Goal: Transaction & Acquisition: Book appointment/travel/reservation

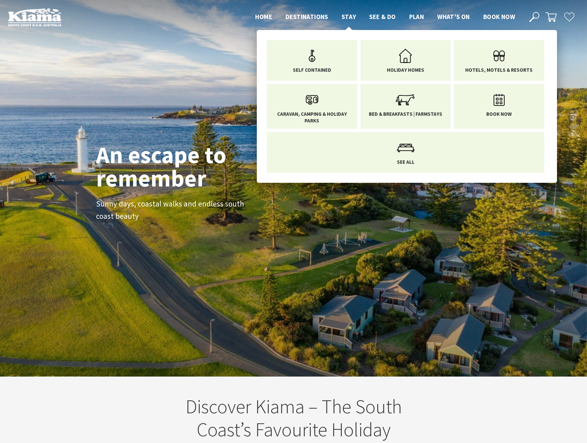
scroll to position [118, 592]
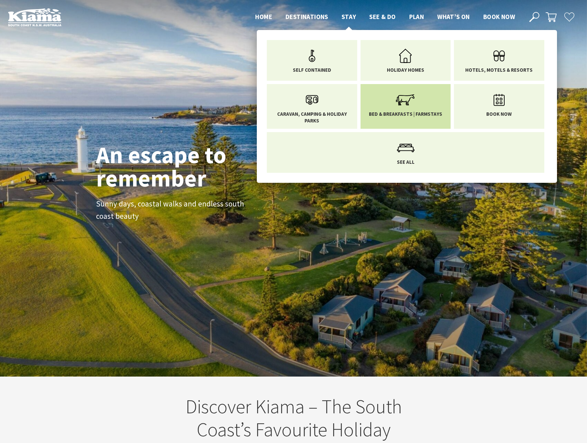
click at [407, 102] on use "Main Menu" at bounding box center [405, 99] width 18 height 11
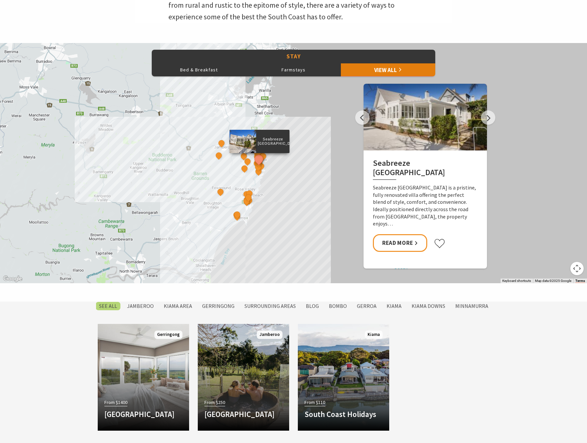
scroll to position [391, 0]
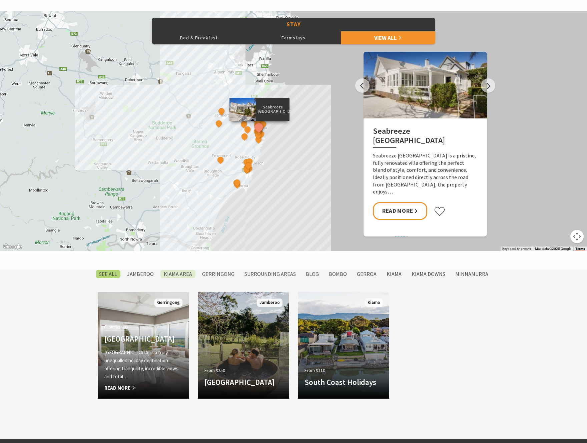
click at [177, 274] on label "Kiama Area" at bounding box center [177, 274] width 35 height 8
click at [0, 0] on input "Kiama Area" at bounding box center [0, 0] width 0 height 0
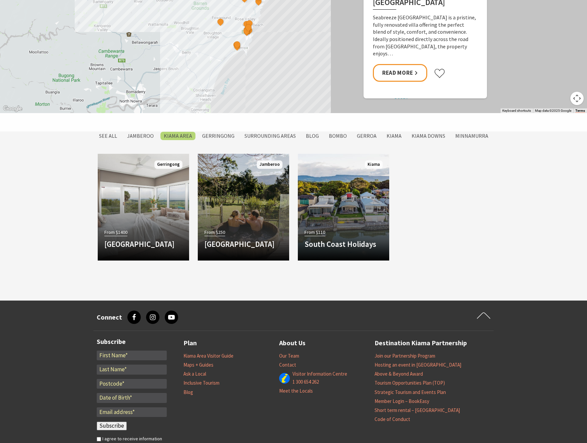
scroll to position [529, 0]
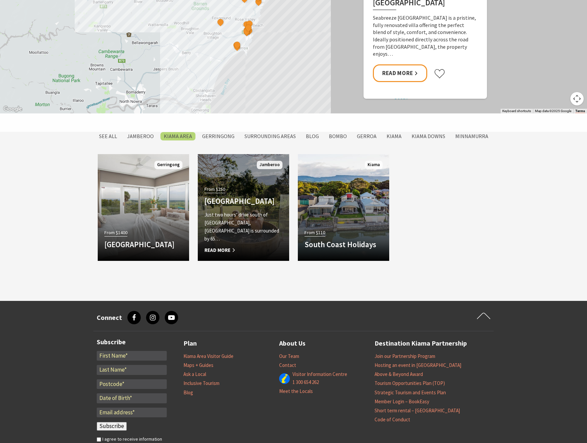
click at [225, 249] on span "Read More" at bounding box center [244, 250] width 78 height 8
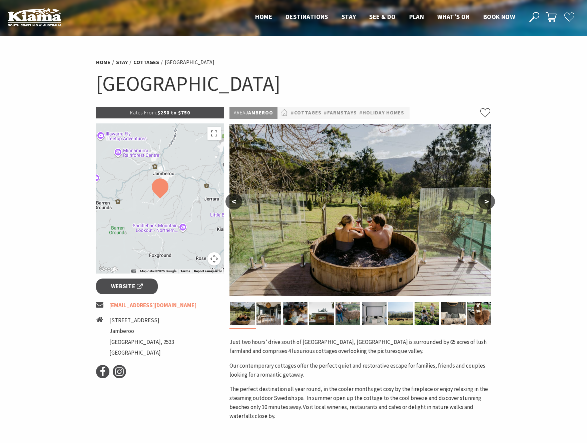
click at [490, 199] on button ">" at bounding box center [486, 202] width 17 height 16
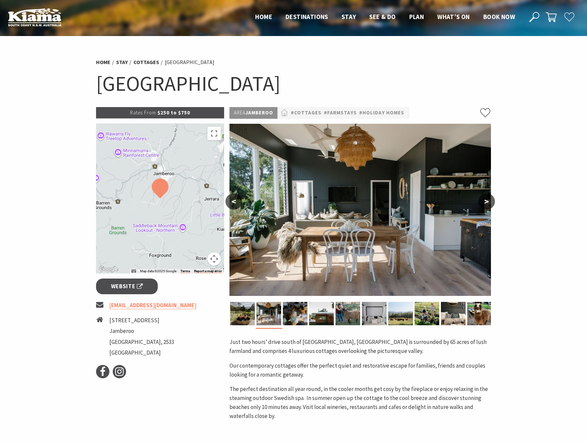
click at [490, 199] on button ">" at bounding box center [486, 202] width 17 height 16
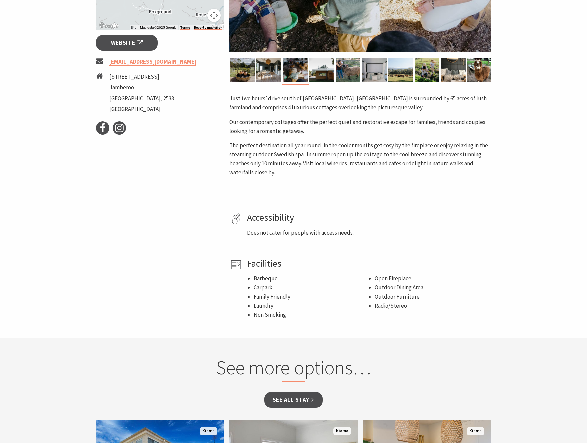
scroll to position [328, 0]
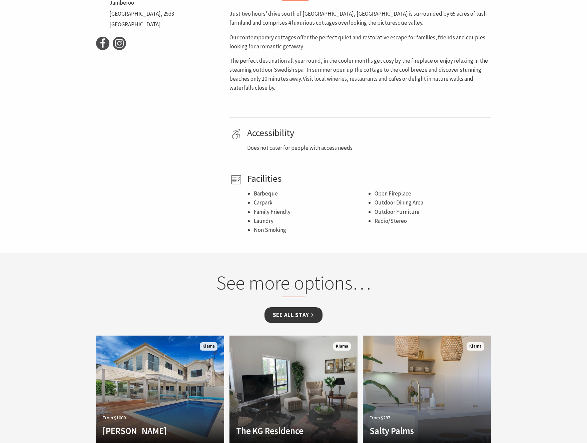
click at [294, 313] on link "See all Stay" at bounding box center [294, 315] width 58 height 16
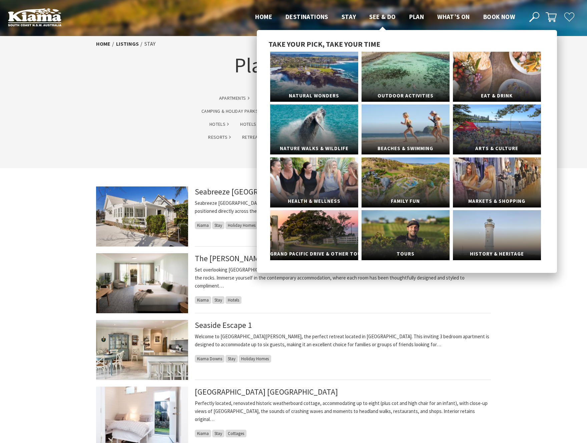
click at [374, 13] on span "See & Do" at bounding box center [382, 17] width 26 height 8
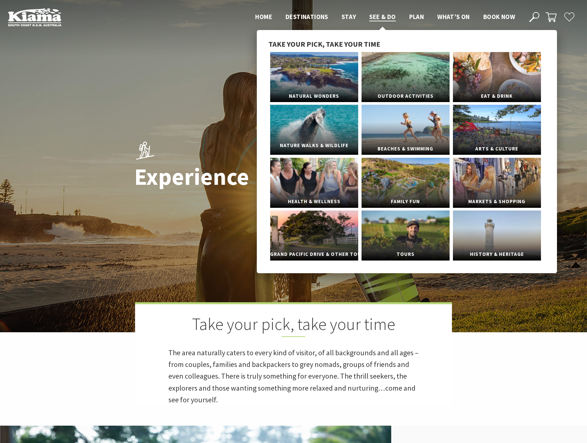
click at [334, 133] on link "Nature Walks & Wildlife" at bounding box center [314, 130] width 88 height 50
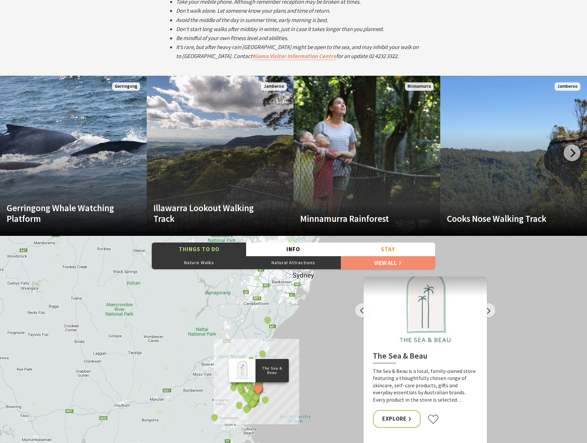
scroll to position [1370, 0]
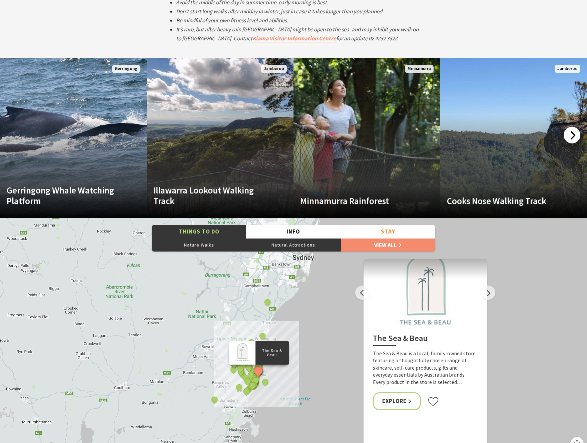
click at [576, 131] on div at bounding box center [572, 135] width 17 height 17
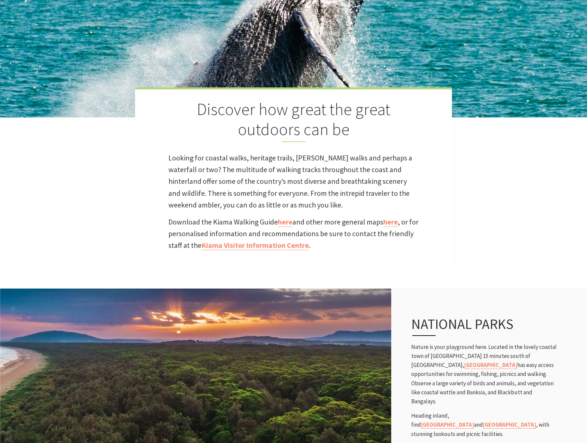
scroll to position [0, 0]
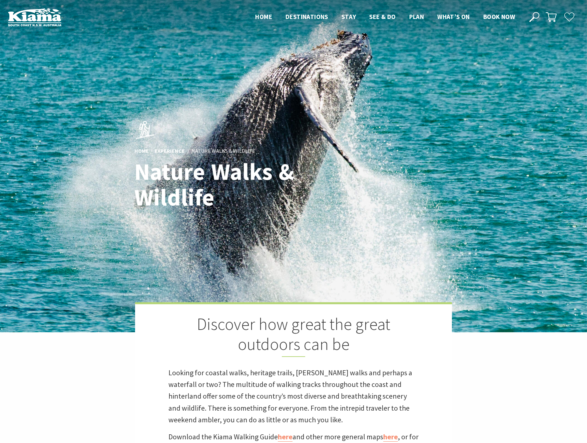
click at [486, 59] on div "Home Experience Nature Walks & Wildlife Nature Walks & Wildlife Discover how gr…" at bounding box center [293, 257] width 587 height 514
click at [273, 15] on ul "Home Destinations Towns & Villages Kiama Gerringong Gerroa Jamberoo Minnamurra …" at bounding box center [385, 17] width 273 height 10
click at [264, 16] on span "Home" at bounding box center [263, 17] width 17 height 8
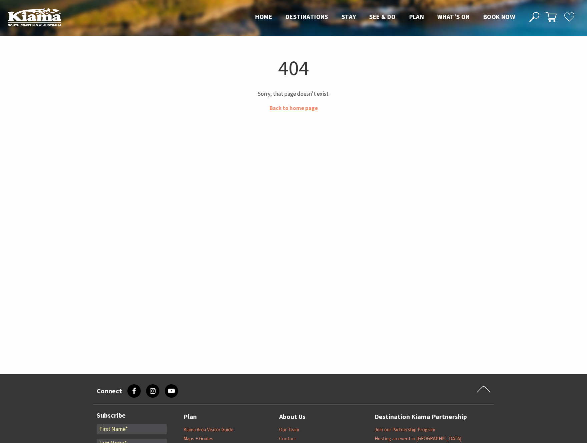
click at [21, 17] on img at bounding box center [34, 17] width 53 height 18
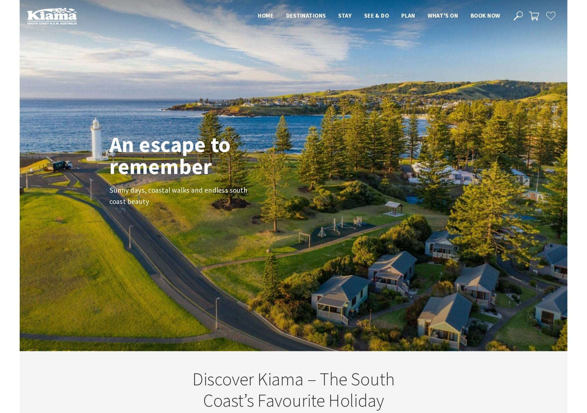
scroll to position [108, 592]
